Goal: Information Seeking & Learning: Learn about a topic

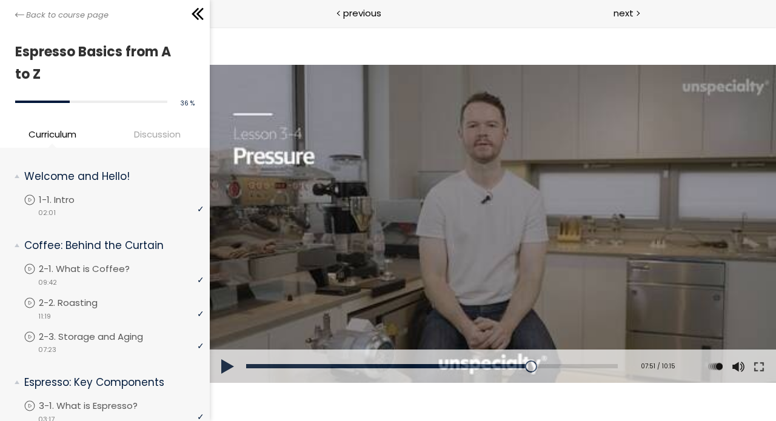
click at [548, 178] on div at bounding box center [492, 224] width 566 height 318
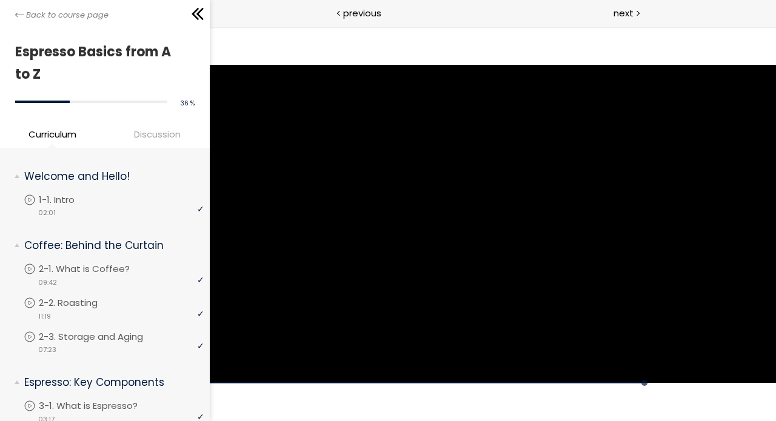
drag, startPoint x: 719, startPoint y: 31, endPoint x: 484, endPoint y: 209, distance: 295.2
click at [484, 209] on div at bounding box center [492, 224] width 566 height 318
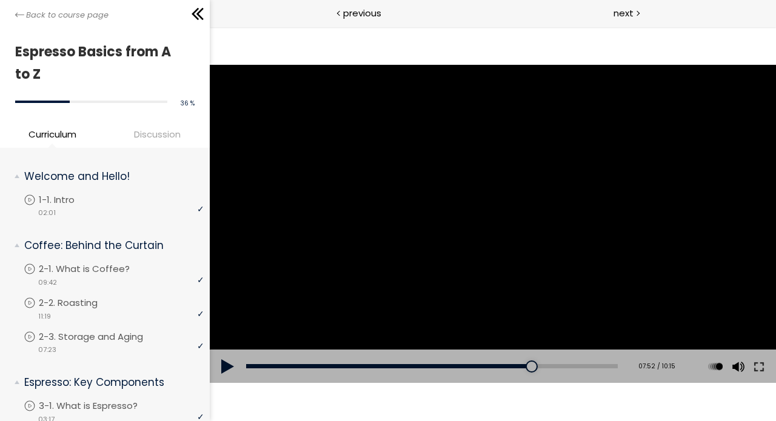
click at [481, 232] on div at bounding box center [492, 224] width 566 height 318
click at [523, 368] on div "07:33" at bounding box center [432, 366] width 372 height 4
click at [517, 366] on div "07:24" at bounding box center [432, 366] width 372 height 4
click at [488, 407] on div "Click for sound @keyframes VOLUME_SMALL_WAVE_FLASH { 0% { opacity: 0; } 33% { o…" at bounding box center [492, 224] width 566 height 395
click at [489, 366] on div "08:18" at bounding box center [432, 366] width 372 height 4
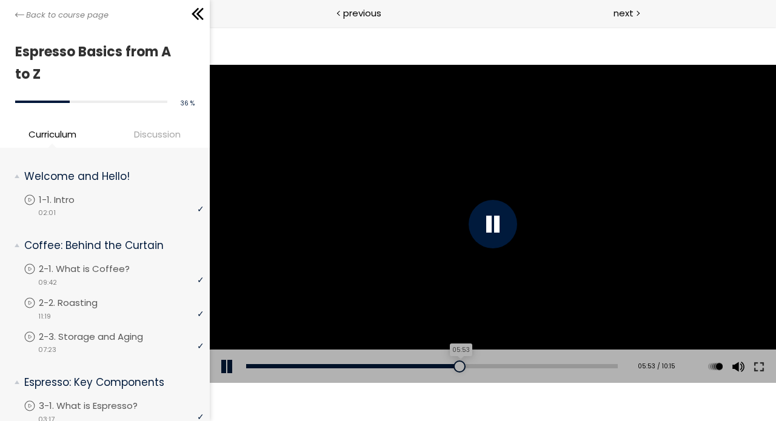
click at [461, 364] on div "05:53" at bounding box center [432, 366] width 372 height 4
click at [396, 364] on div "04:06" at bounding box center [432, 366] width 372 height 4
click at [372, 403] on div "Click for sound @keyframes VOLUME_SMALL_WAVE_FLASH { 0% { opacity: 0; } 33% { o…" at bounding box center [492, 224] width 566 height 395
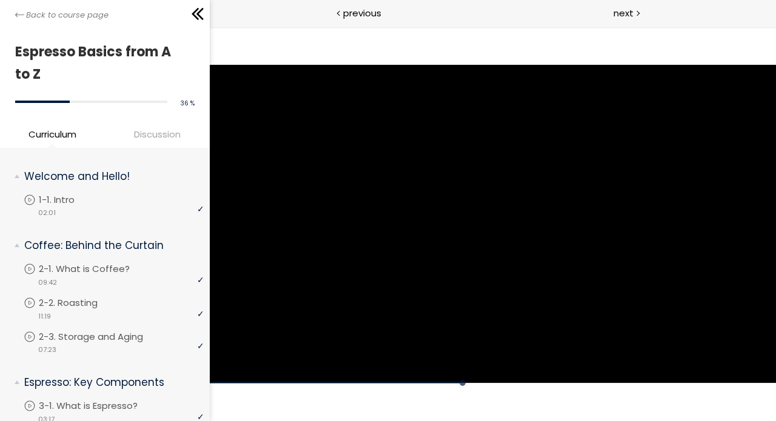
drag, startPoint x: 372, startPoint y: 403, endPoint x: 437, endPoint y: 209, distance: 204.6
click at [437, 209] on div at bounding box center [492, 224] width 566 height 318
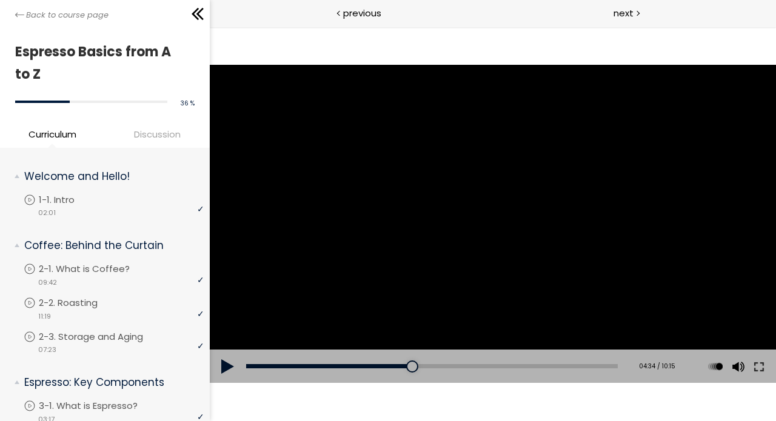
click at [545, 267] on div at bounding box center [492, 224] width 566 height 318
click at [495, 233] on div at bounding box center [492, 224] width 49 height 49
click at [495, 233] on div at bounding box center [492, 224] width 566 height 318
click at [391, 393] on div "Click for sound @keyframes VOLUME_SMALL_WAVE_FLASH { 0% { opacity: 0; } 33% { o…" at bounding box center [492, 224] width 566 height 395
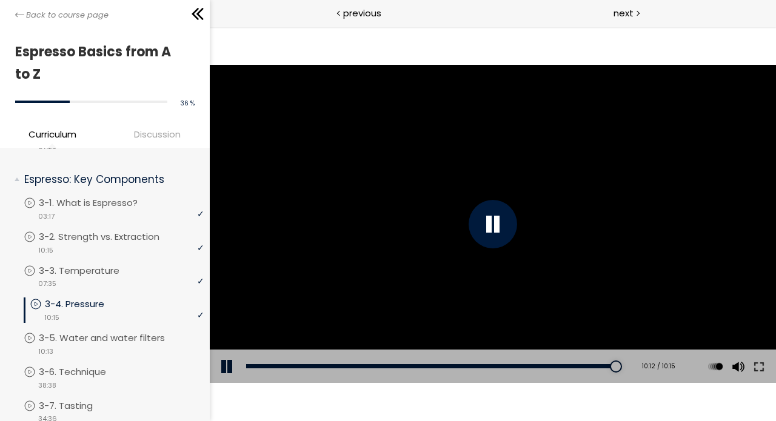
scroll to position [209, 0]
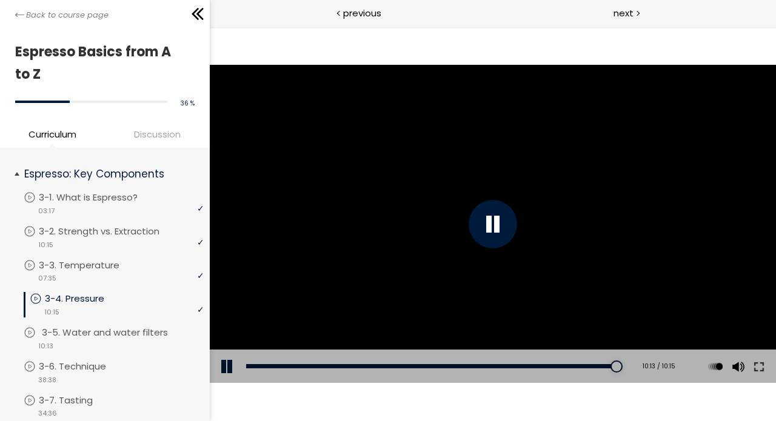
click at [112, 330] on p "3-5. Water and water filters" at bounding box center [117, 332] width 150 height 13
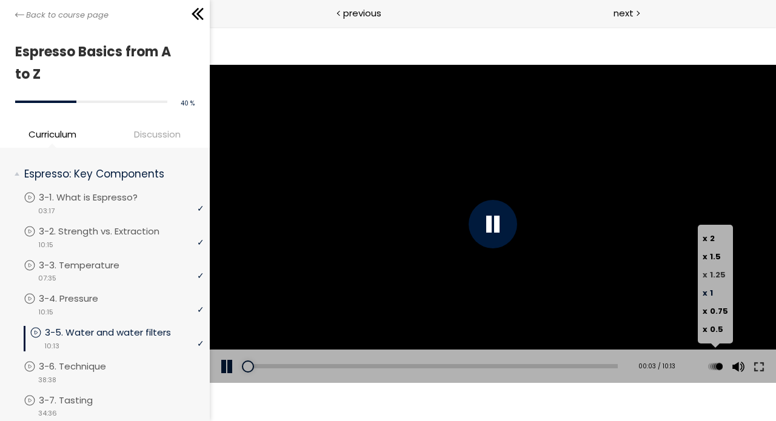
click at [706, 272] on span "x" at bounding box center [704, 275] width 5 height 12
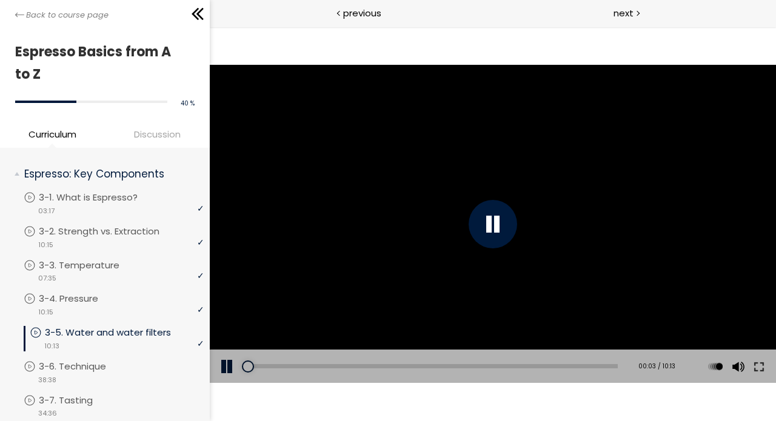
click at [597, 395] on div "The video is loading... Click for sound @keyframes VOLUME_SMALL_WAVE_FLASH { 0%…" at bounding box center [492, 224] width 566 height 395
click at [501, 236] on div at bounding box center [492, 224] width 49 height 49
click at [340, 366] on div "02:34" at bounding box center [432, 366] width 372 height 4
